Goal: Task Accomplishment & Management: Manage account settings

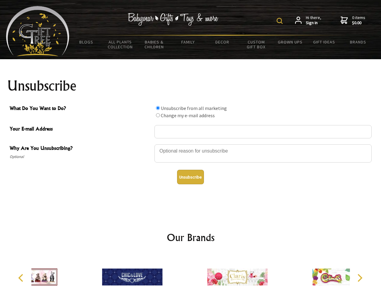
click at [281, 21] on img at bounding box center [280, 21] width 6 height 6
click at [191, 144] on div at bounding box center [263, 154] width 217 height 21
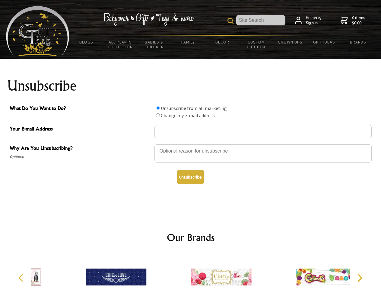
click at [158, 108] on input "What Do You Want to Do?" at bounding box center [158, 108] width 4 height 4
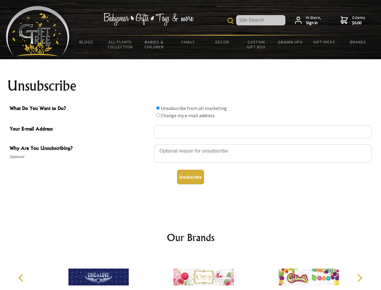
click at [158, 115] on input "What Do You Want to Do?" at bounding box center [158, 115] width 4 height 4
radio input "true"
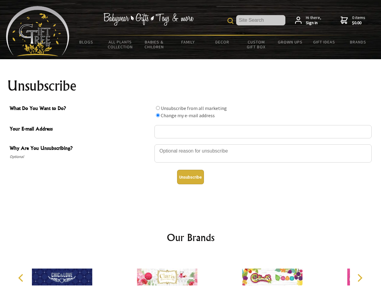
click at [190, 177] on button "Unsubscribe" at bounding box center [190, 177] width 27 height 14
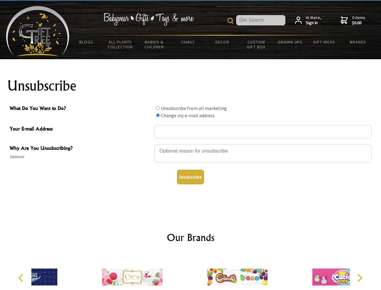
click at [191, 272] on div at bounding box center [237, 277] width 105 height 47
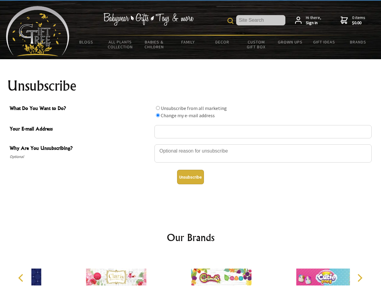
click at [22, 278] on icon "Previous" at bounding box center [22, 278] width 8 height 8
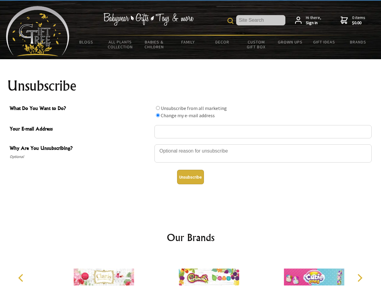
click at [360, 278] on icon "Next" at bounding box center [359, 278] width 8 height 8
